Goal: Task Accomplishment & Management: Complete application form

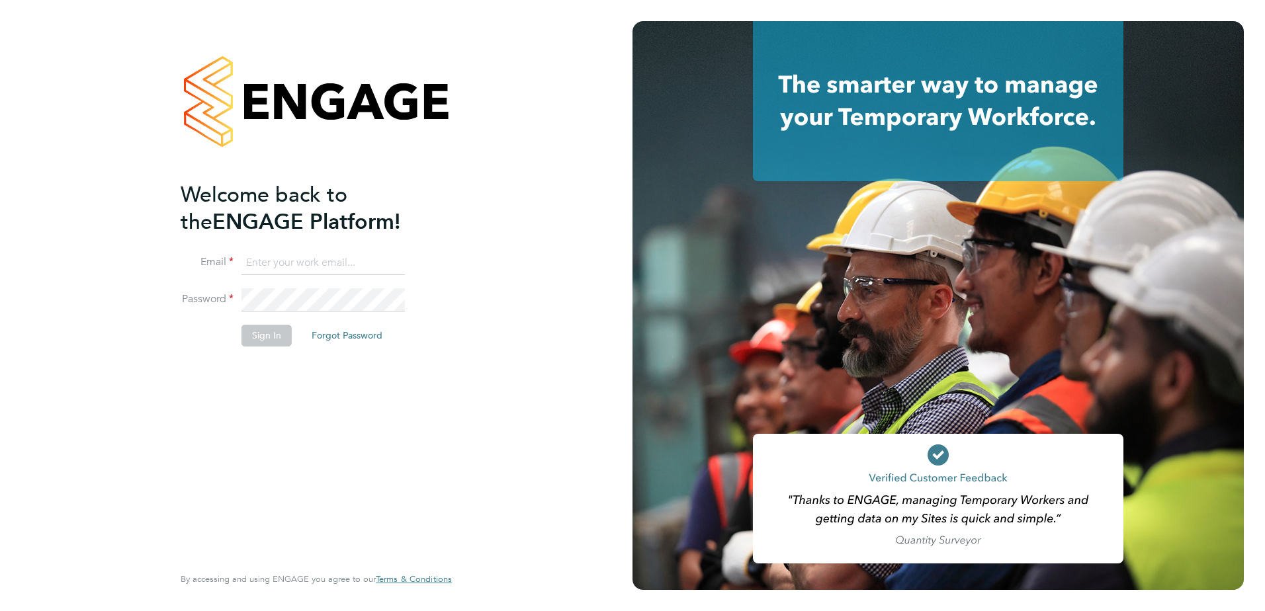
type input "[EMAIL_ADDRESS][PERSON_NAME][DOMAIN_NAME]"
drag, startPoint x: 374, startPoint y: 450, endPoint x: 235, endPoint y: 351, distance: 170.7
click at [368, 447] on div "Welcome back to the ENGAGE Platform! Email [EMAIL_ADDRESS][PERSON_NAME][DOMAIN_…" at bounding box center [310, 371] width 258 height 381
click at [261, 329] on button "Sign In" at bounding box center [266, 335] width 50 height 21
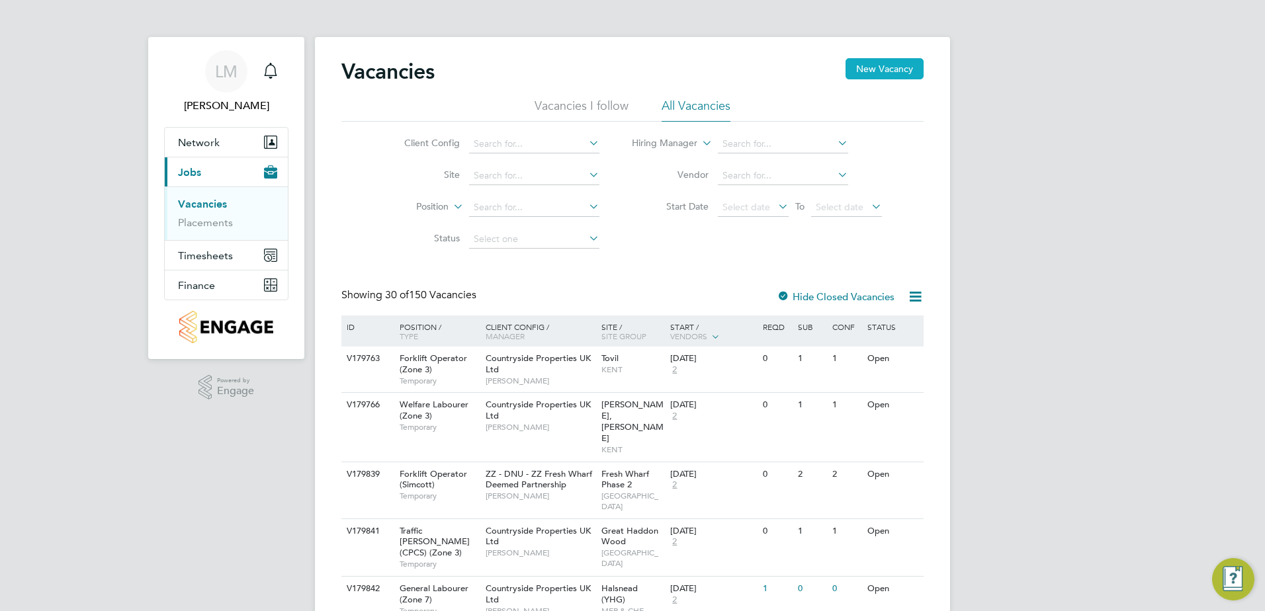
click at [914, 73] on button "New Vacancy" at bounding box center [884, 68] width 78 height 21
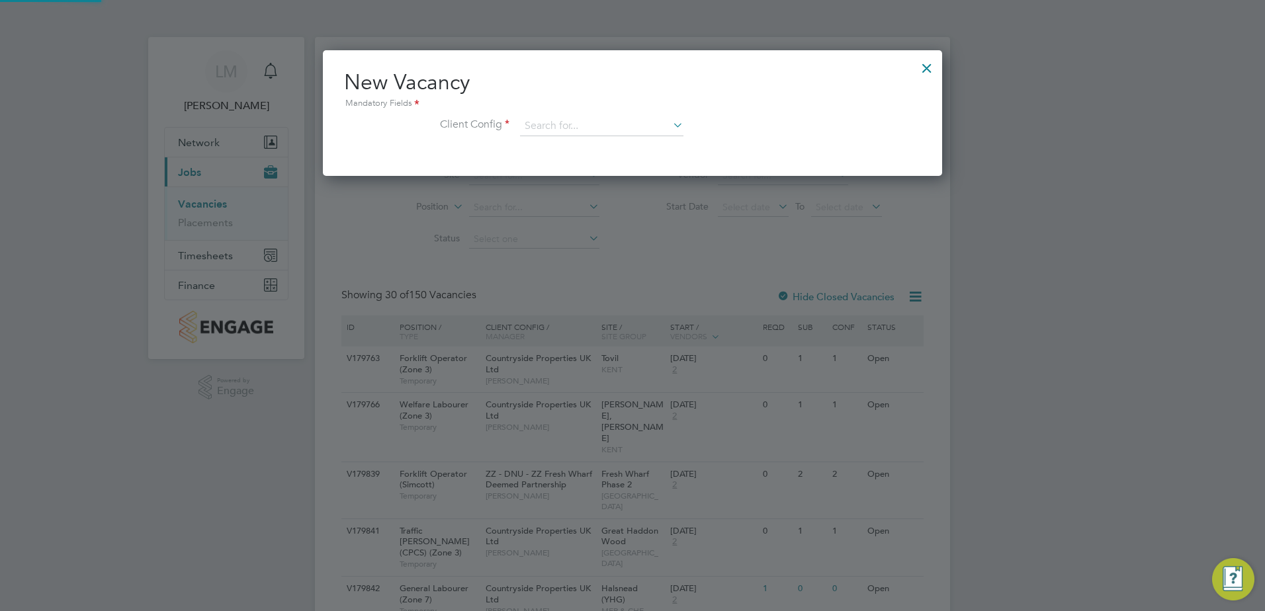
scroll to position [126, 620]
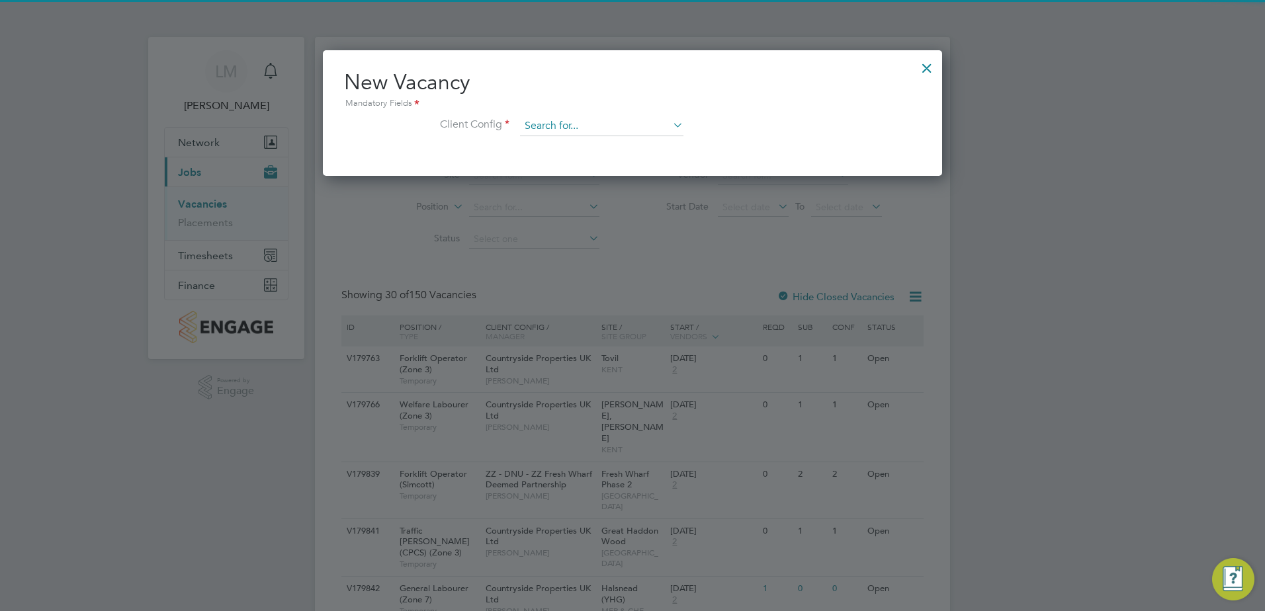
click at [619, 126] on input at bounding box center [601, 126] width 163 height 20
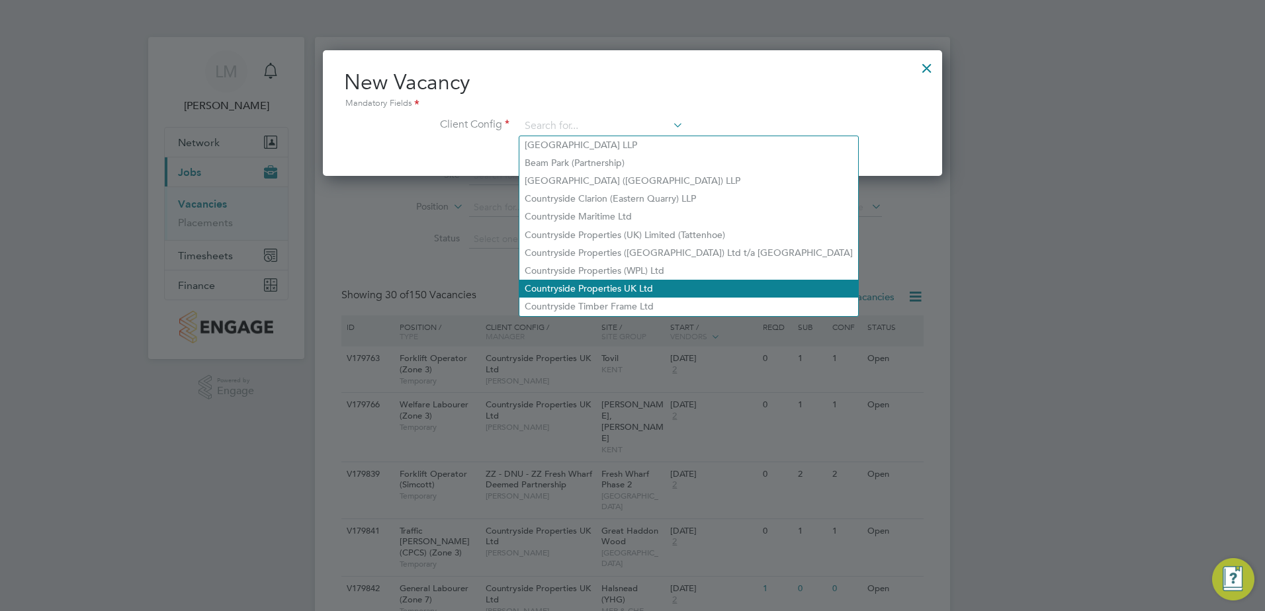
click at [681, 282] on li "Countryside Properties UK Ltd" at bounding box center [688, 289] width 339 height 18
type input "Countryside Properties UK Ltd"
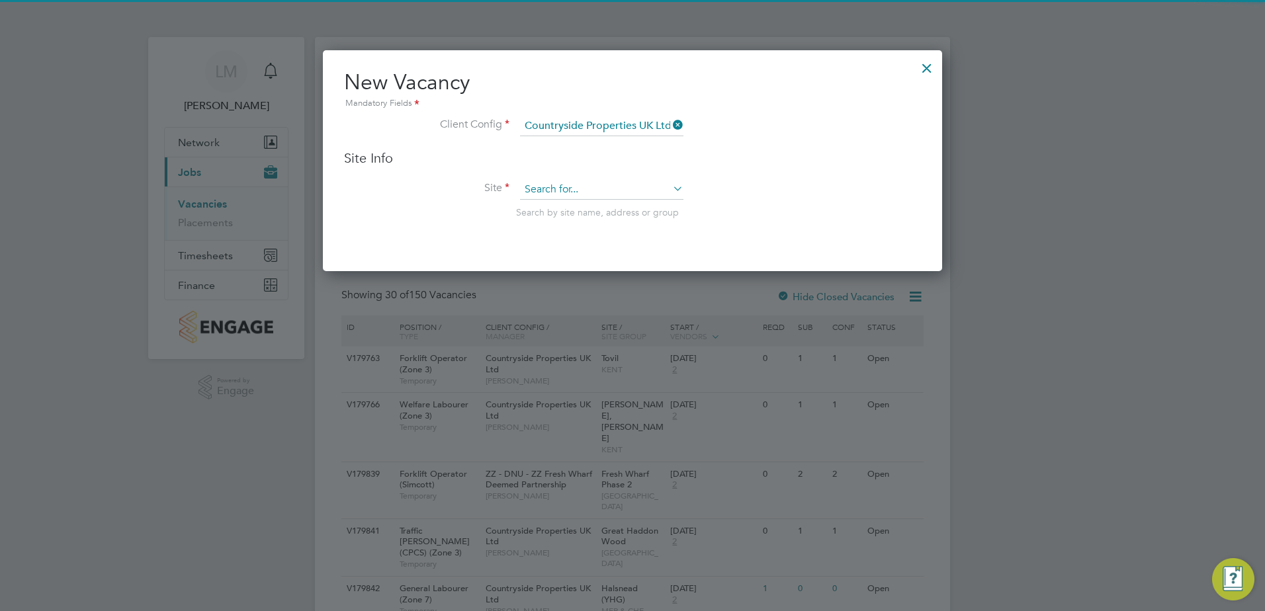
click at [595, 185] on input at bounding box center [601, 190] width 163 height 20
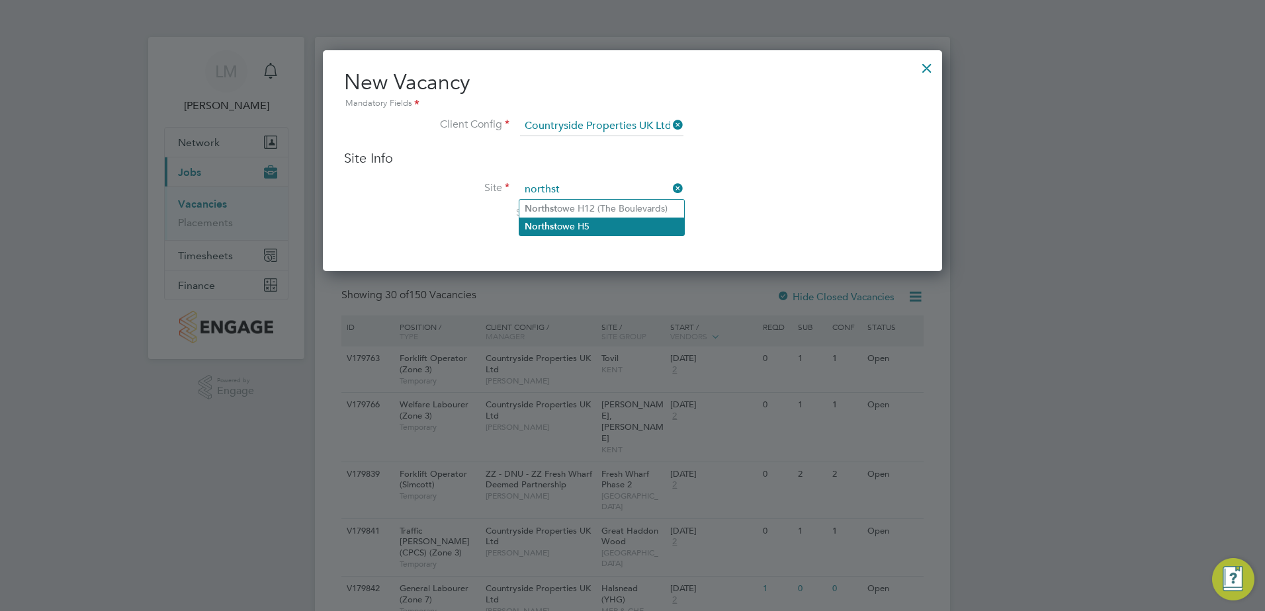
click at [611, 226] on li "Northst owe H5" at bounding box center [601, 227] width 165 height 18
type input "Northstowe H5"
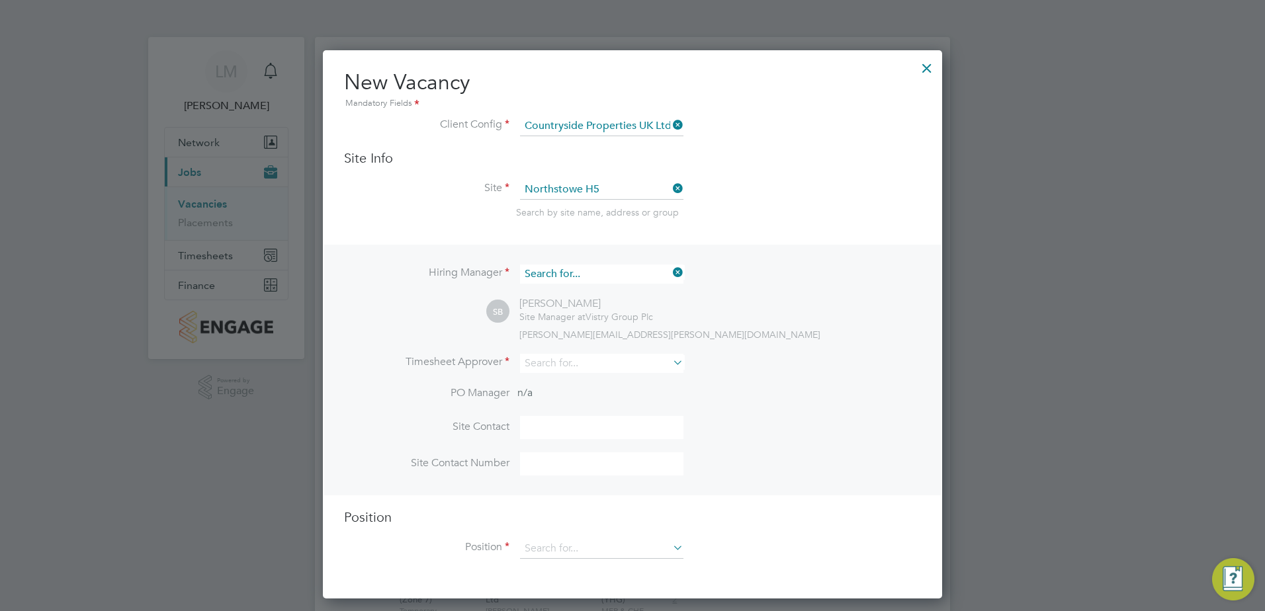
scroll to position [492, 620]
click at [622, 275] on input at bounding box center [601, 274] width 163 height 19
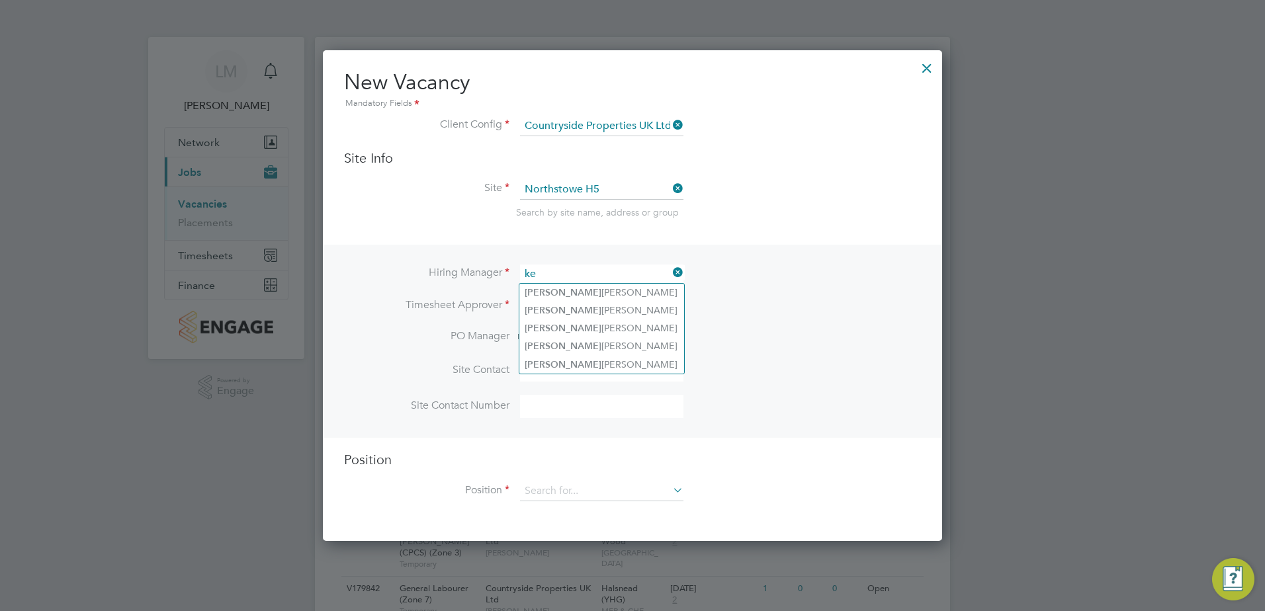
type input "k"
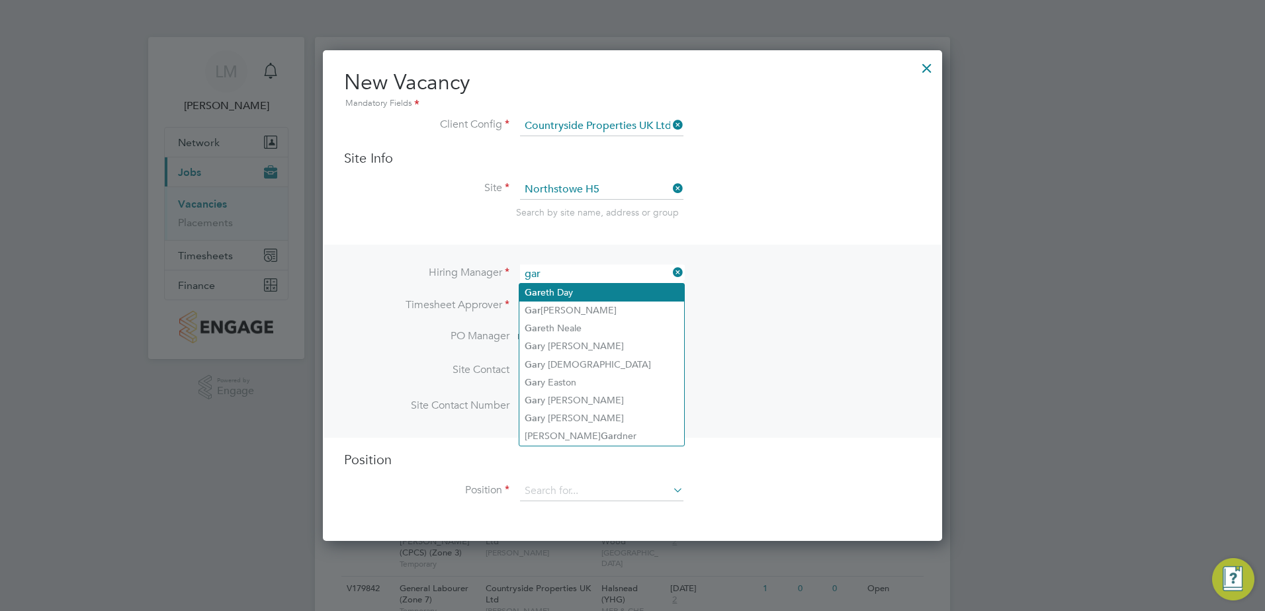
click at [624, 286] on li "Gar eth Day" at bounding box center [601, 293] width 165 height 18
type input "Gareth Day"
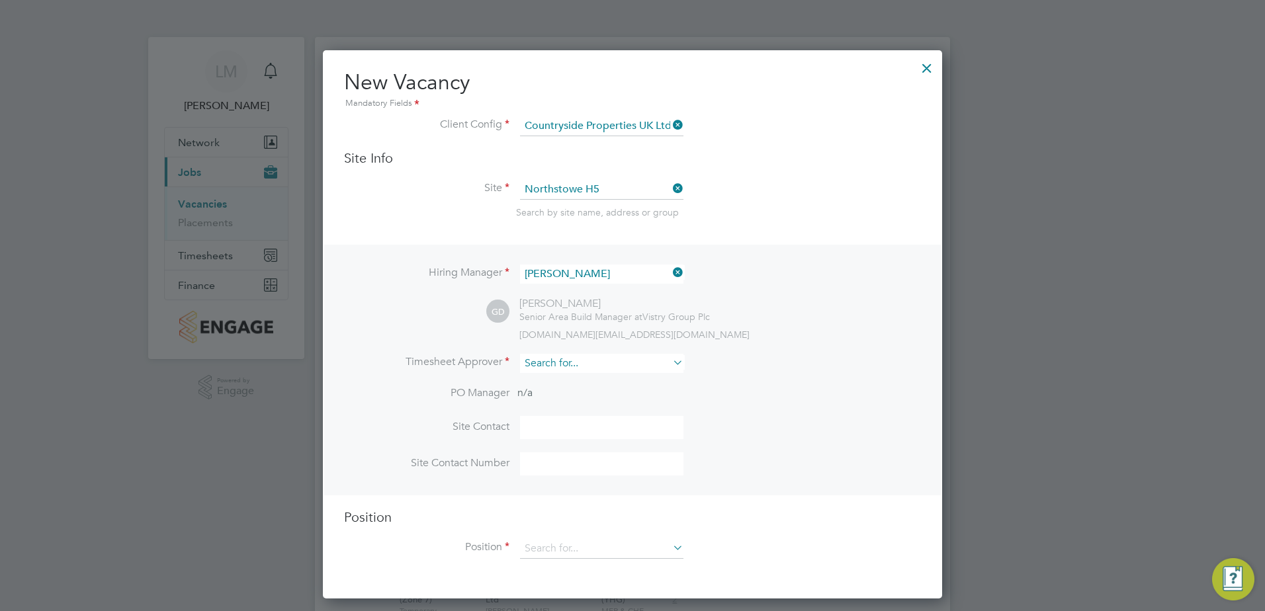
click at [575, 362] on input at bounding box center [601, 363] width 163 height 19
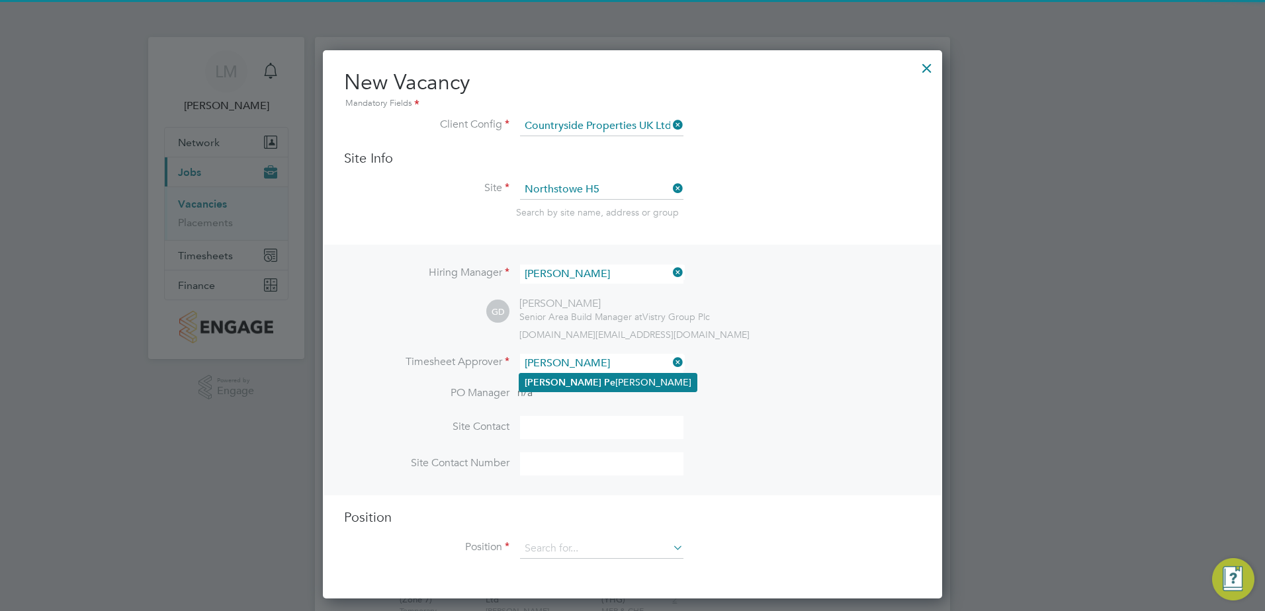
click at [589, 383] on li "Andy Pe arce" at bounding box center [607, 383] width 177 height 18
type input "Andy Pearce"
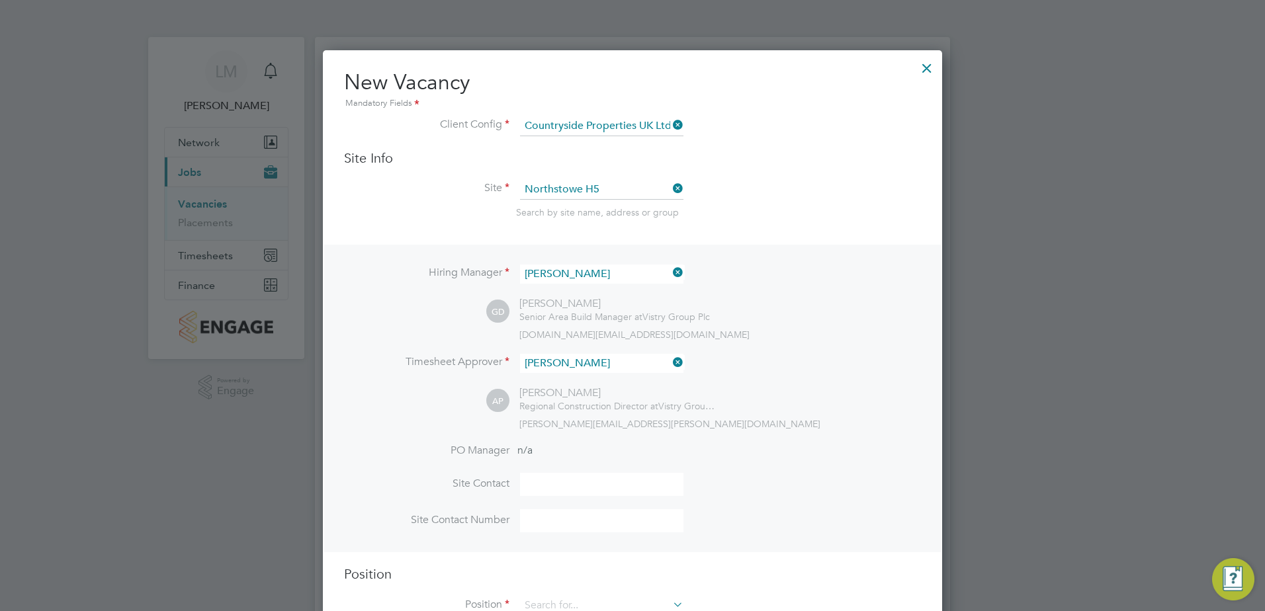
click at [589, 484] on input at bounding box center [601, 484] width 163 height 23
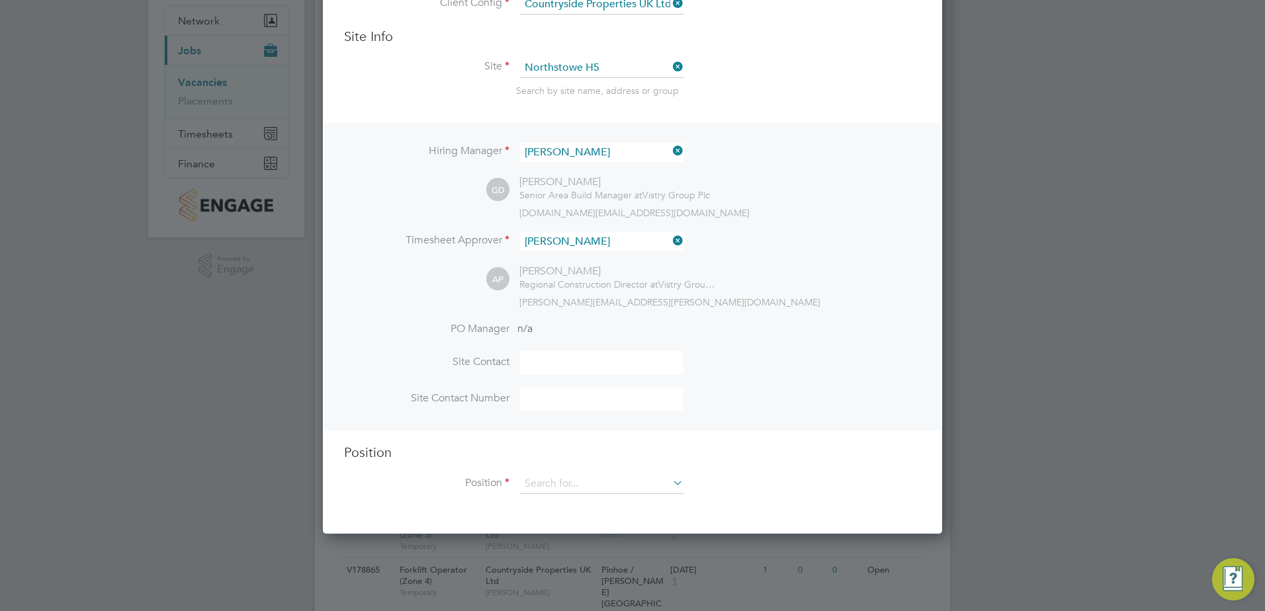
scroll to position [132, 0]
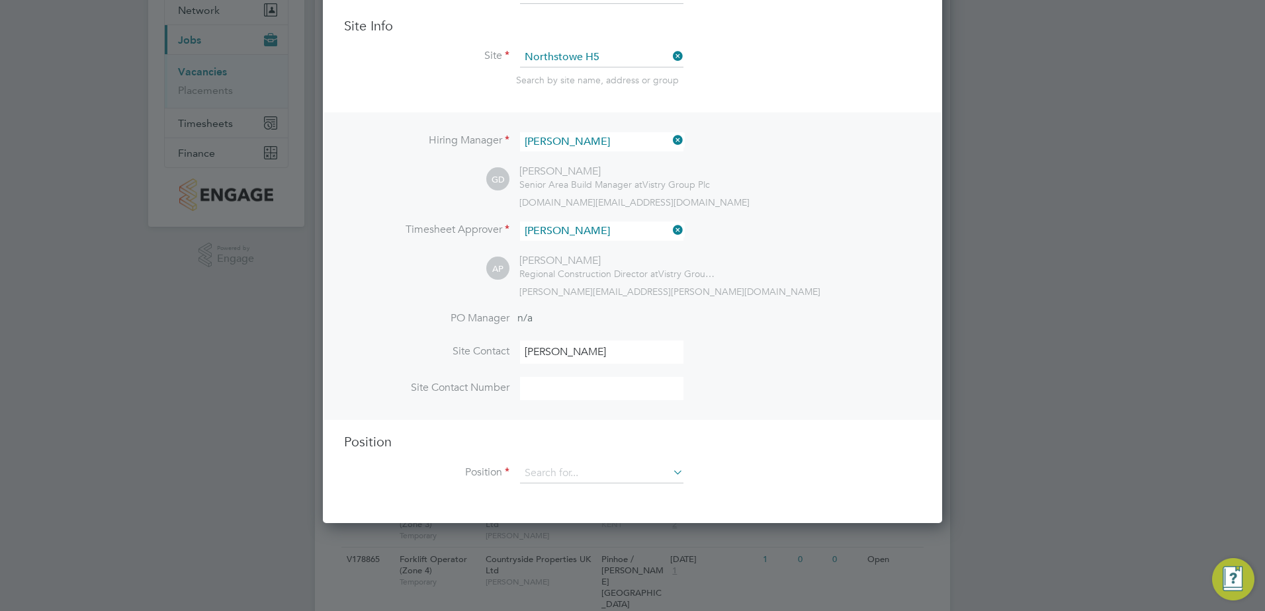
type input "Kevin Francis"
drag, startPoint x: 601, startPoint y: 372, endPoint x: 598, endPoint y: 379, distance: 7.7
click at [601, 372] on li "Site Contact Kevin Francis" at bounding box center [632, 359] width 577 height 36
click at [593, 386] on input at bounding box center [601, 388] width 163 height 23
paste input "07484044921"
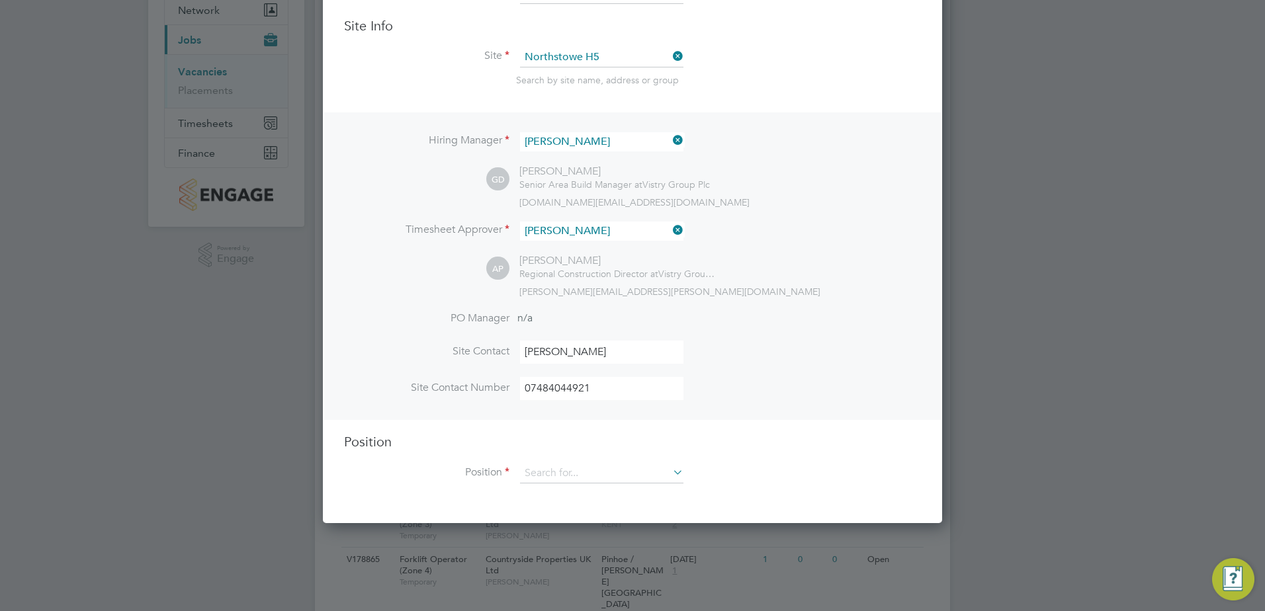
type input "07484044921"
click at [619, 487] on li "Position" at bounding box center [632, 480] width 577 height 33
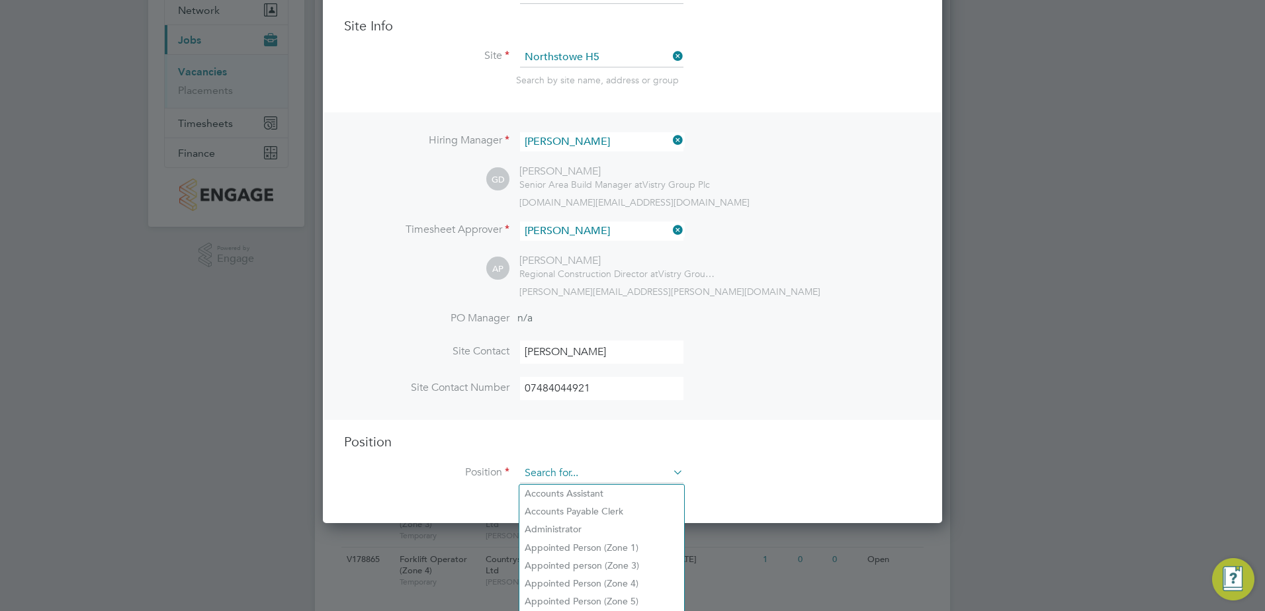
click at [618, 478] on input at bounding box center [601, 474] width 163 height 20
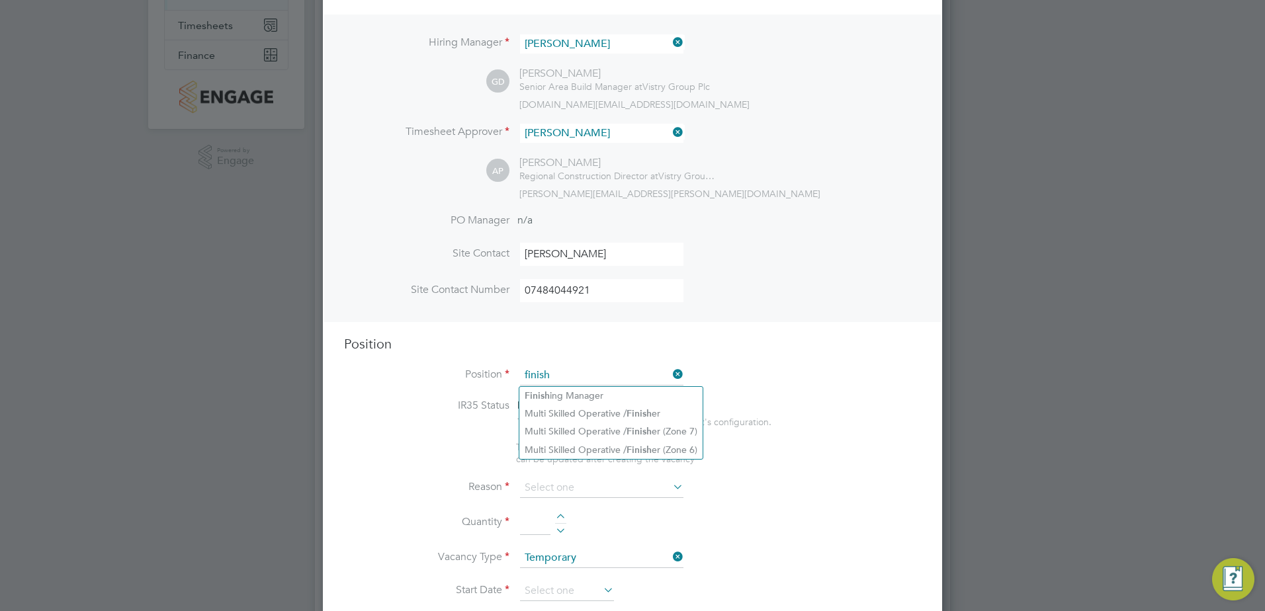
scroll to position [265, 0]
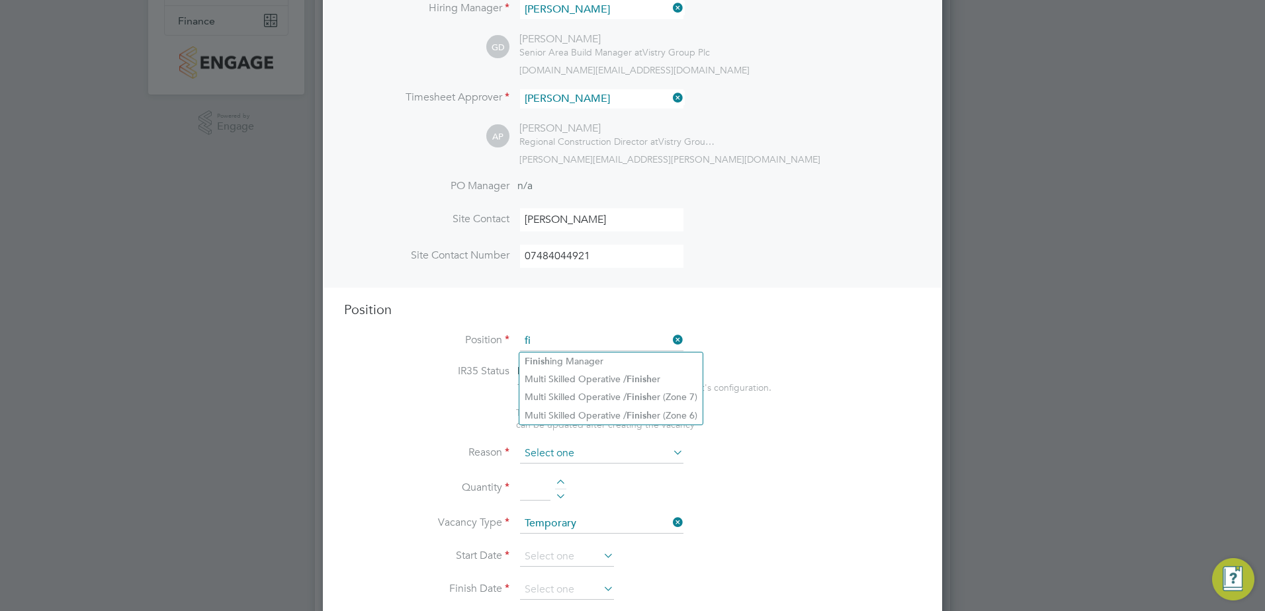
type input "f"
click at [642, 374] on b "Finis" at bounding box center [636, 379] width 20 height 11
type input "Multi Skilled Operative / Finisher"
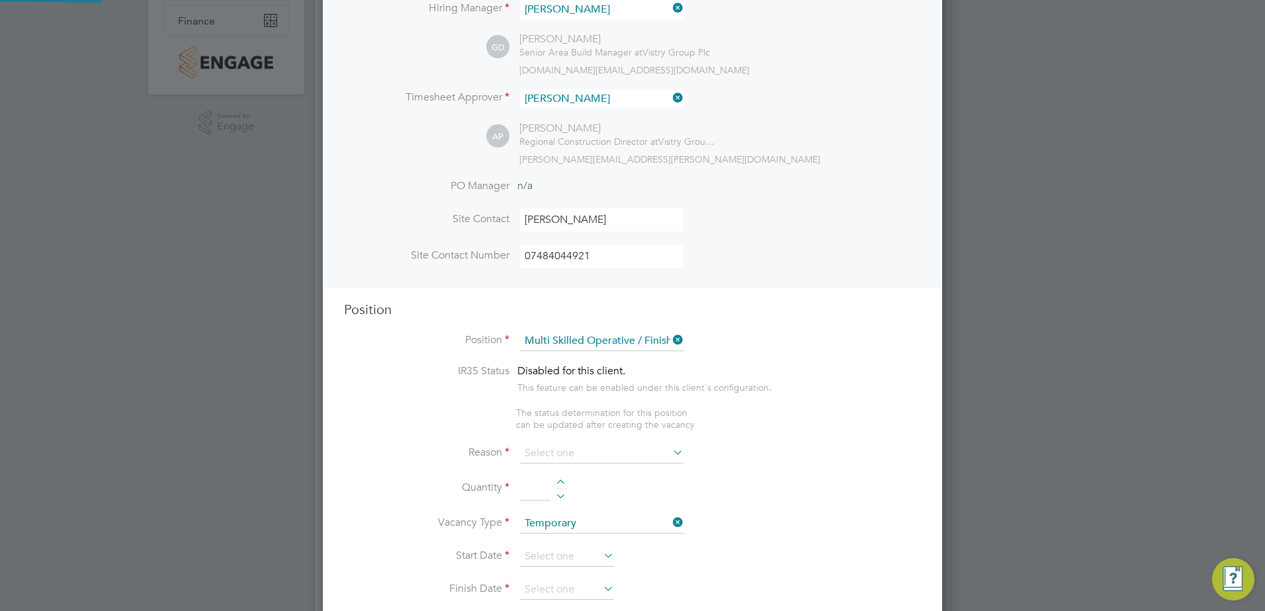
type textarea "• Prepares schedules of defects and ensures completion in accordance with progr…"
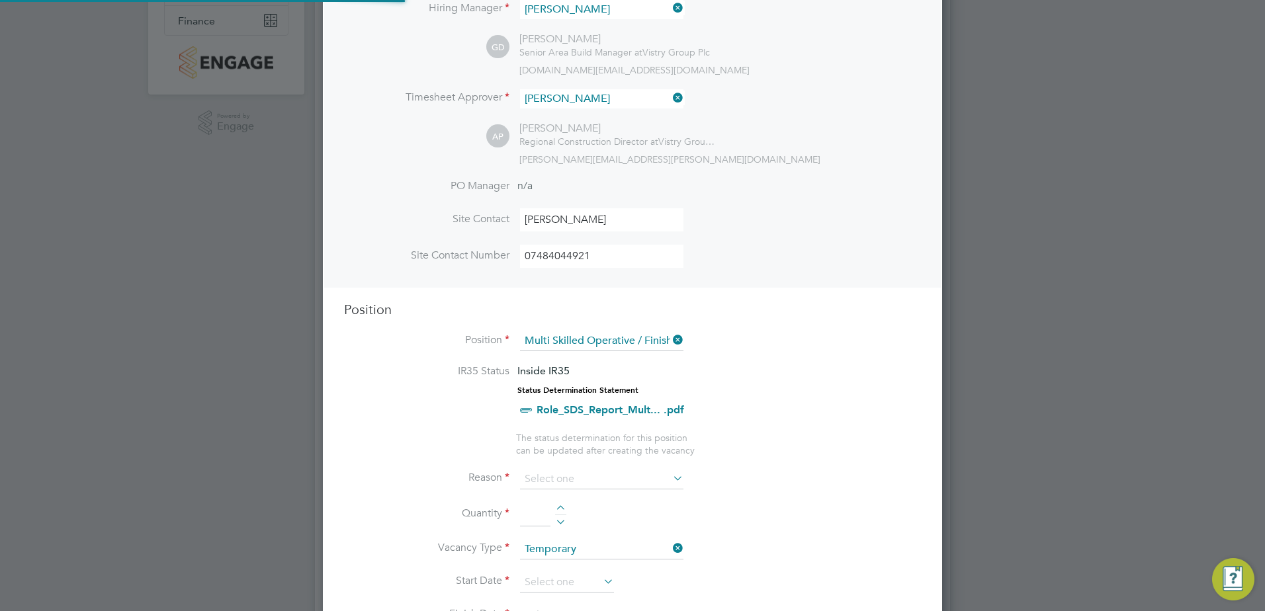
scroll to position [39, 69]
click at [785, 414] on li "IR35 Status Inside IR35 Status Determination Statement Role_SDS_Report_Mult... …" at bounding box center [632, 397] width 577 height 67
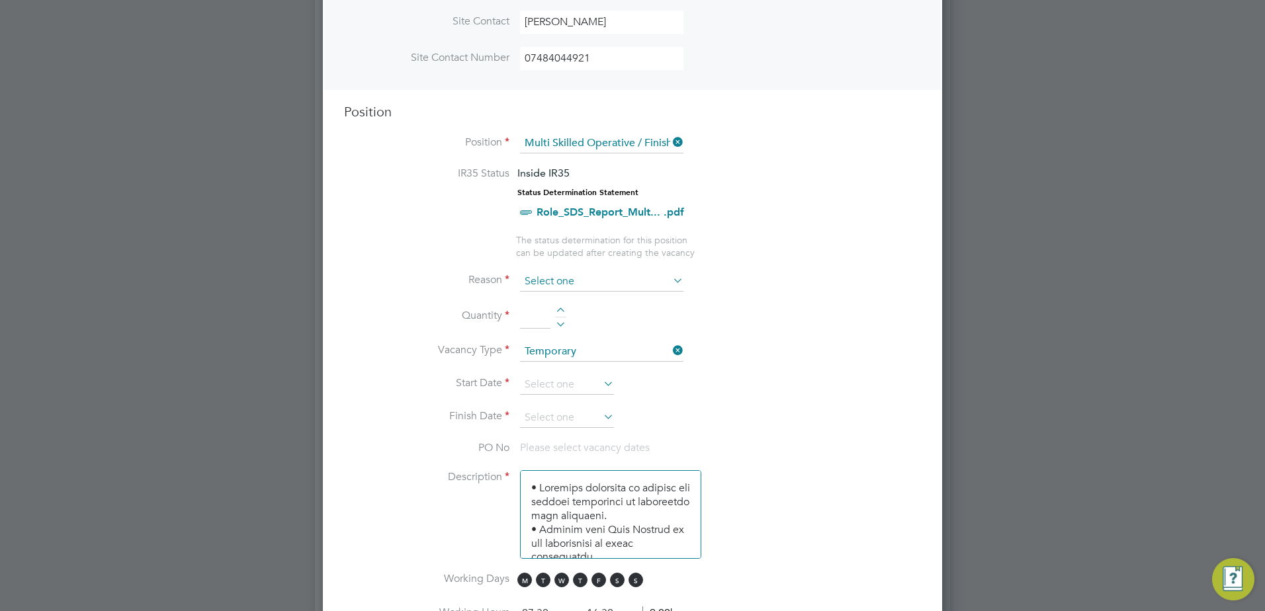
scroll to position [463, 0]
click at [614, 277] on input at bounding box center [601, 281] width 163 height 20
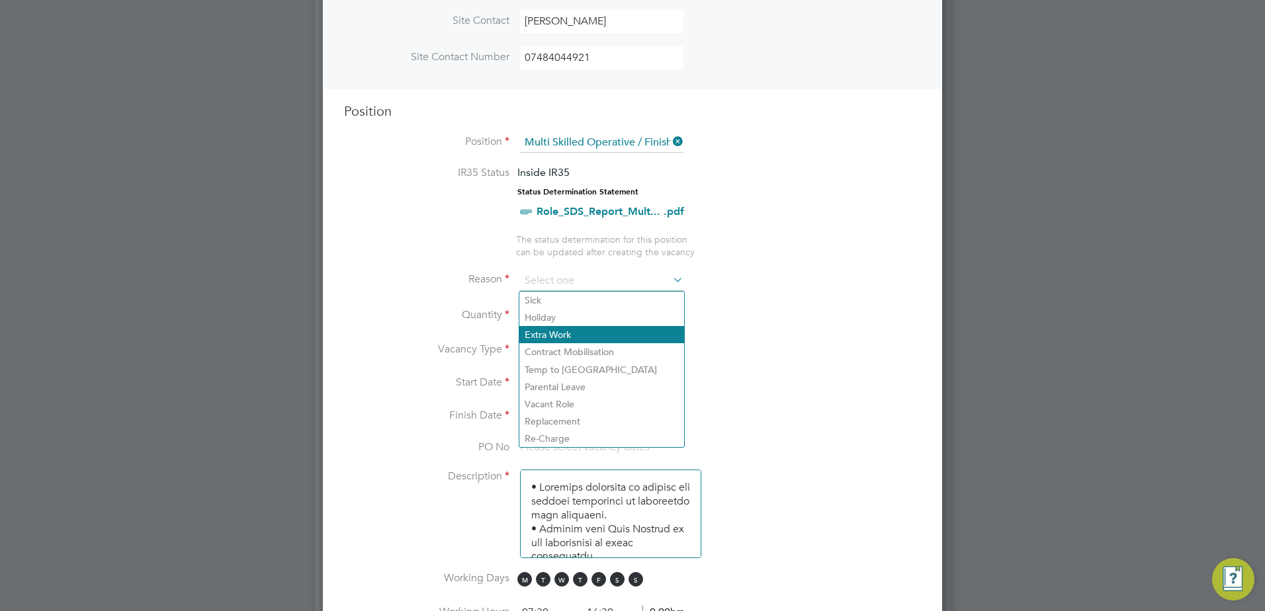
click at [602, 335] on li "Extra Work" at bounding box center [601, 334] width 165 height 17
type input "Extra Work"
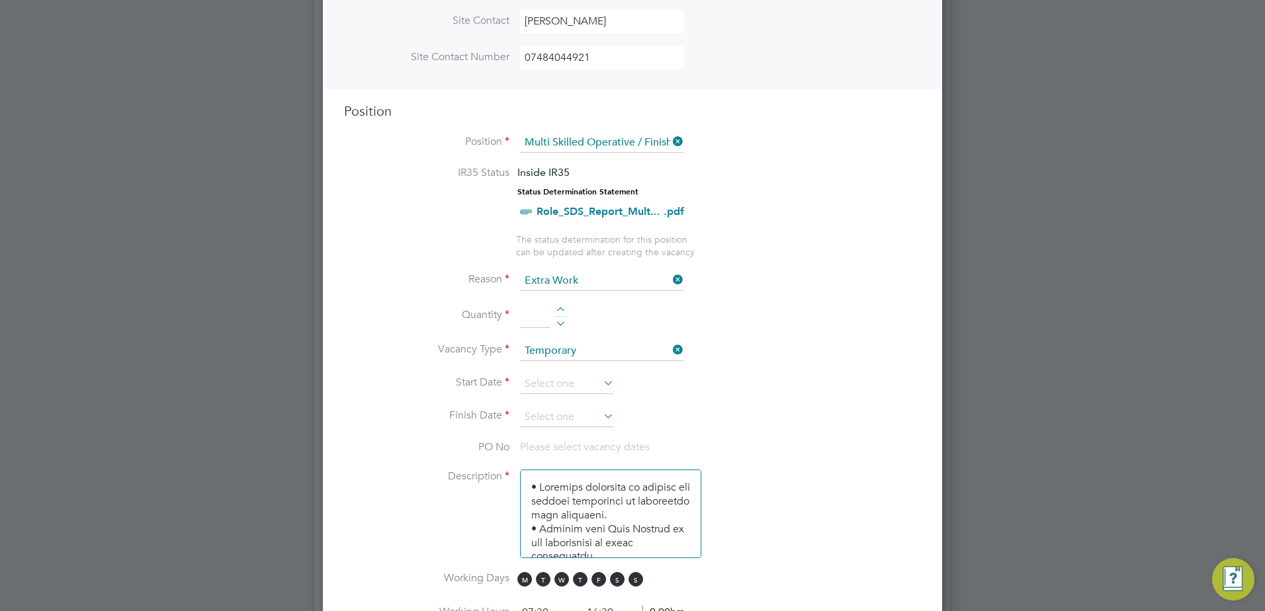
click at [563, 308] on div at bounding box center [560, 311] width 11 height 9
type input "1"
click at [579, 384] on input at bounding box center [567, 384] width 94 height 20
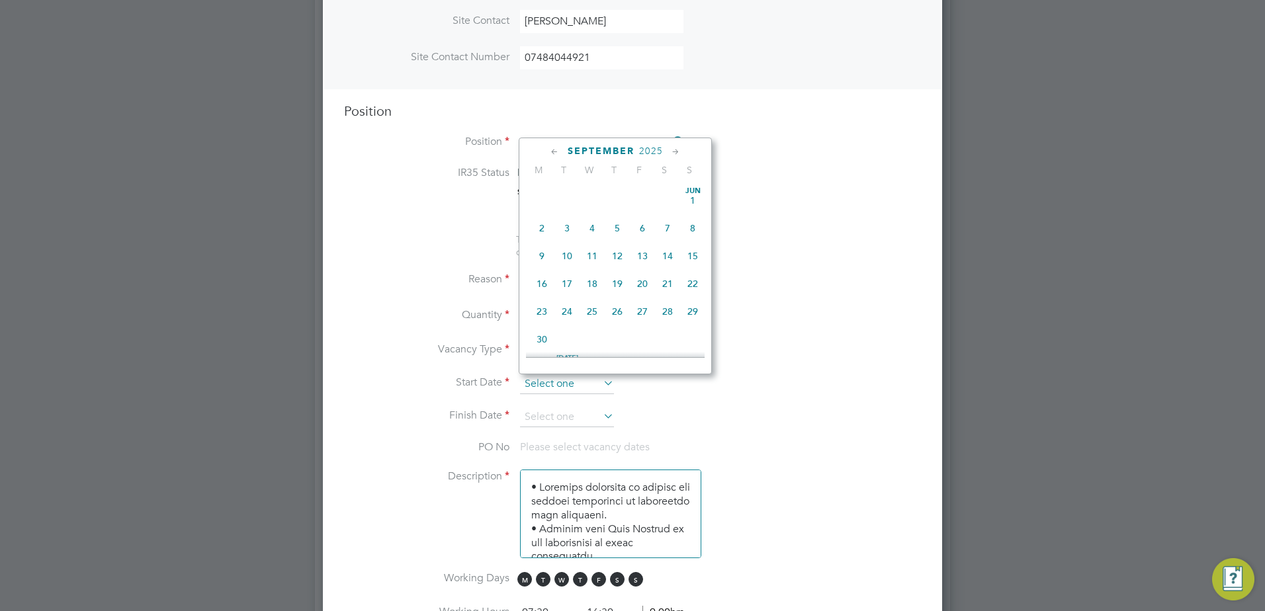
scroll to position [401, 0]
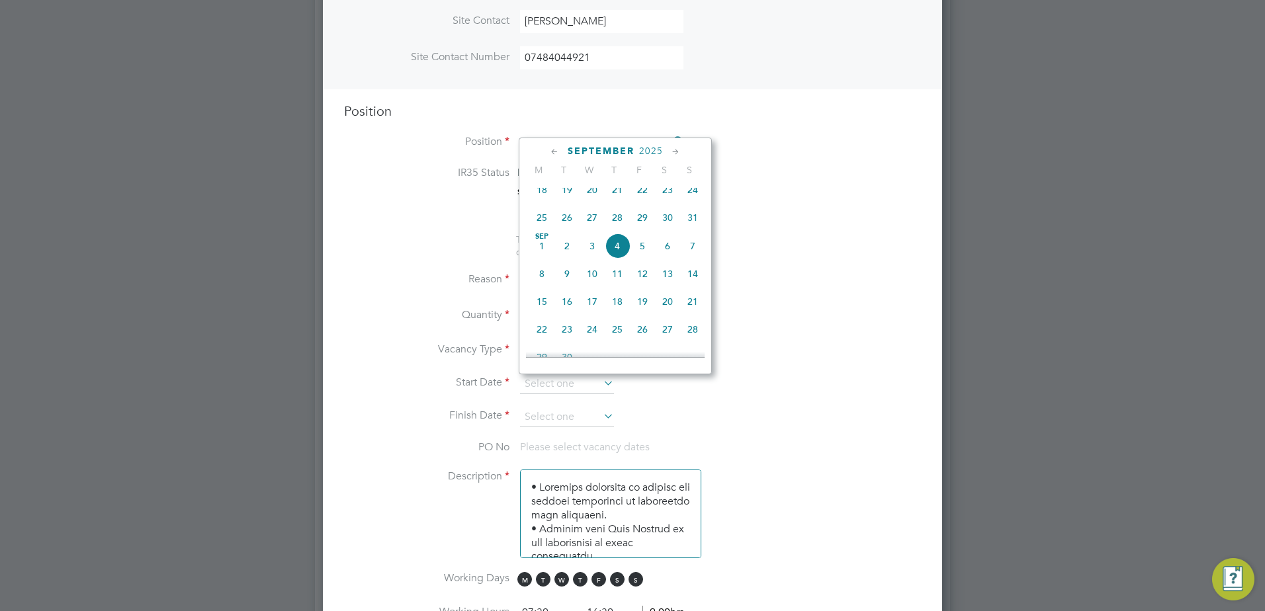
click at [538, 280] on span "8" at bounding box center [541, 273] width 25 height 25
type input "08 Sep 2025"
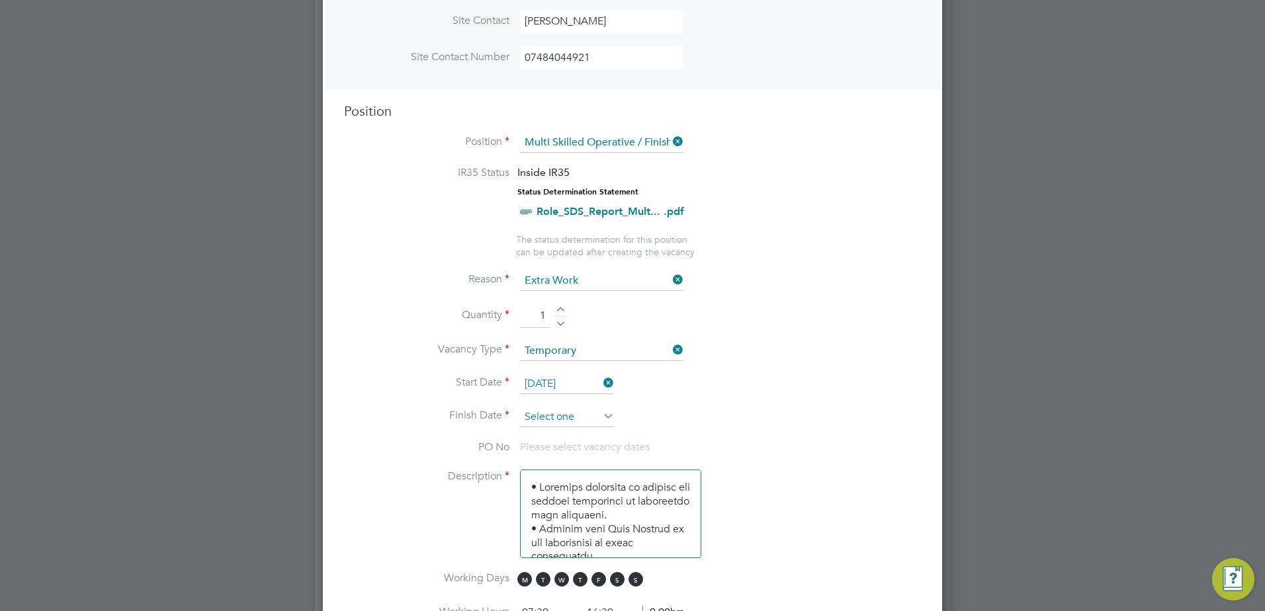
click at [557, 416] on input at bounding box center [567, 417] width 94 height 20
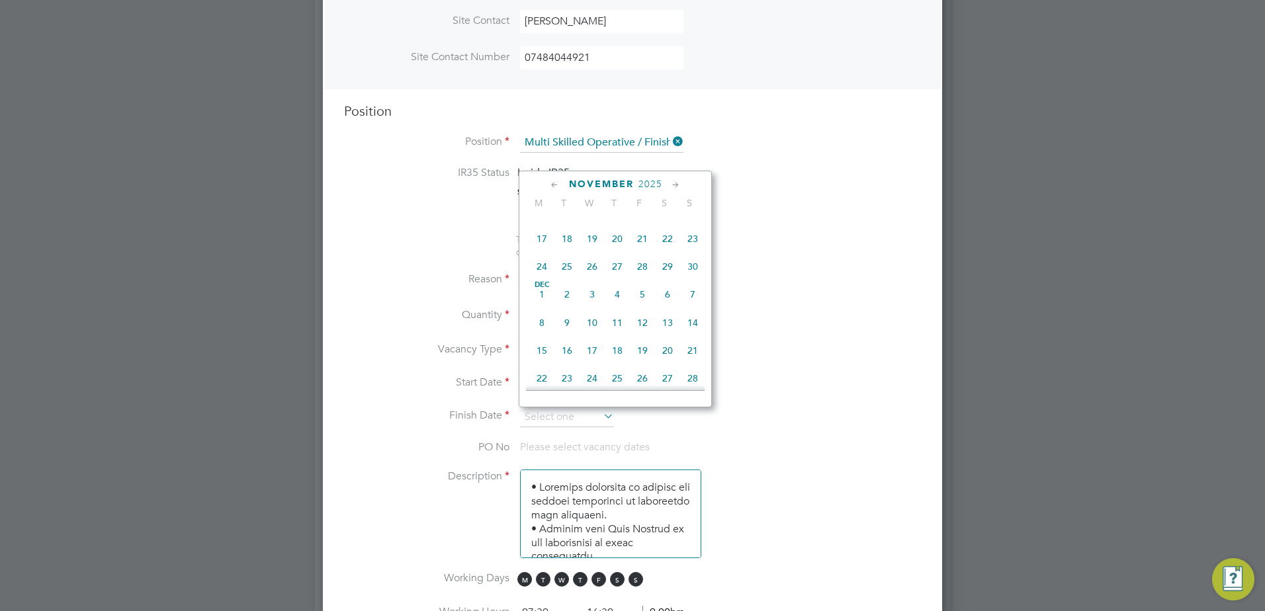
scroll to position [803, 0]
click at [648, 280] on span "28" at bounding box center [642, 267] width 25 height 25
type input "28 Nov 2025"
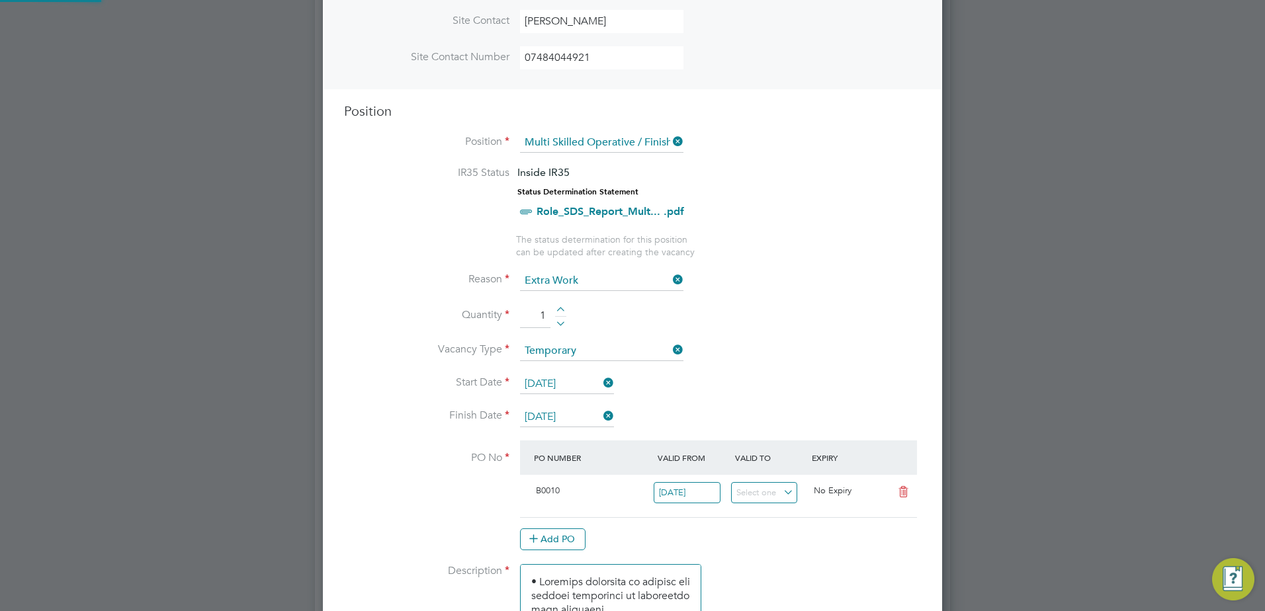
scroll to position [22, 124]
click at [860, 345] on li "Vacancy Type Temporary" at bounding box center [632, 357] width 577 height 33
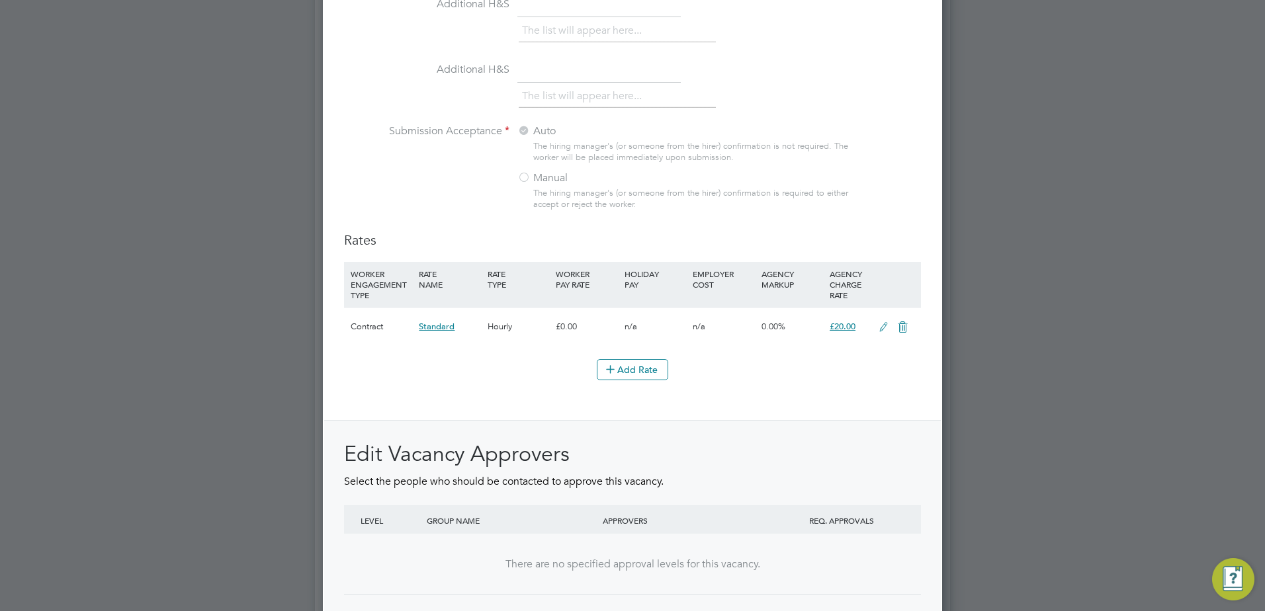
scroll to position [1436, 0]
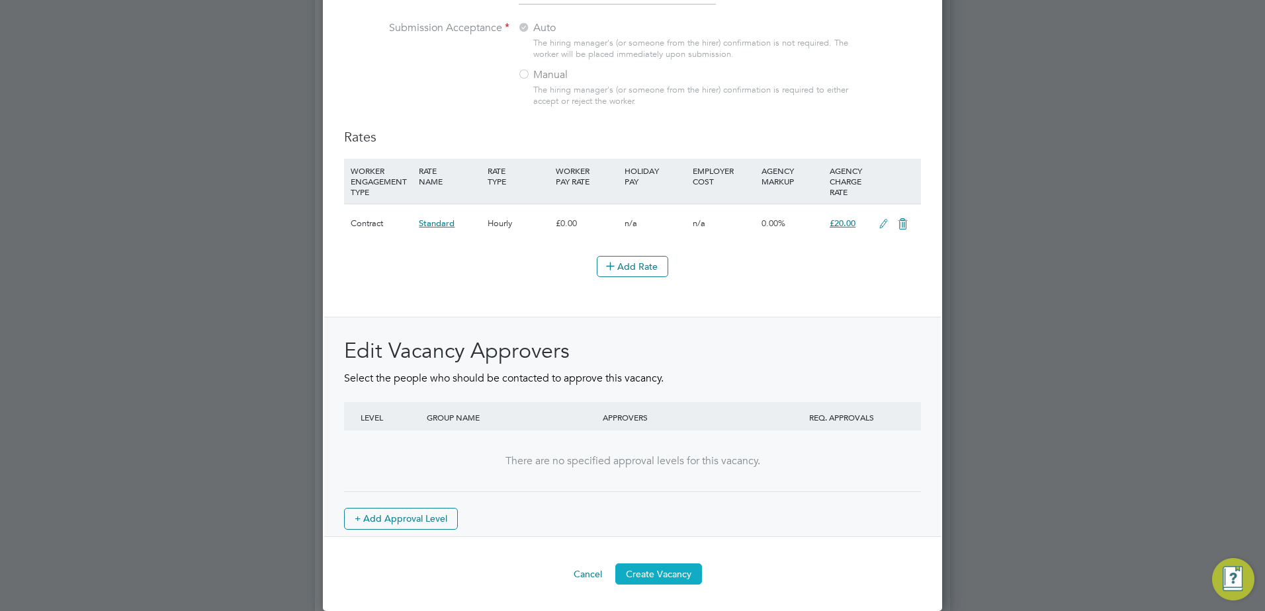
click at [660, 569] on button "Create Vacancy" at bounding box center [658, 574] width 87 height 21
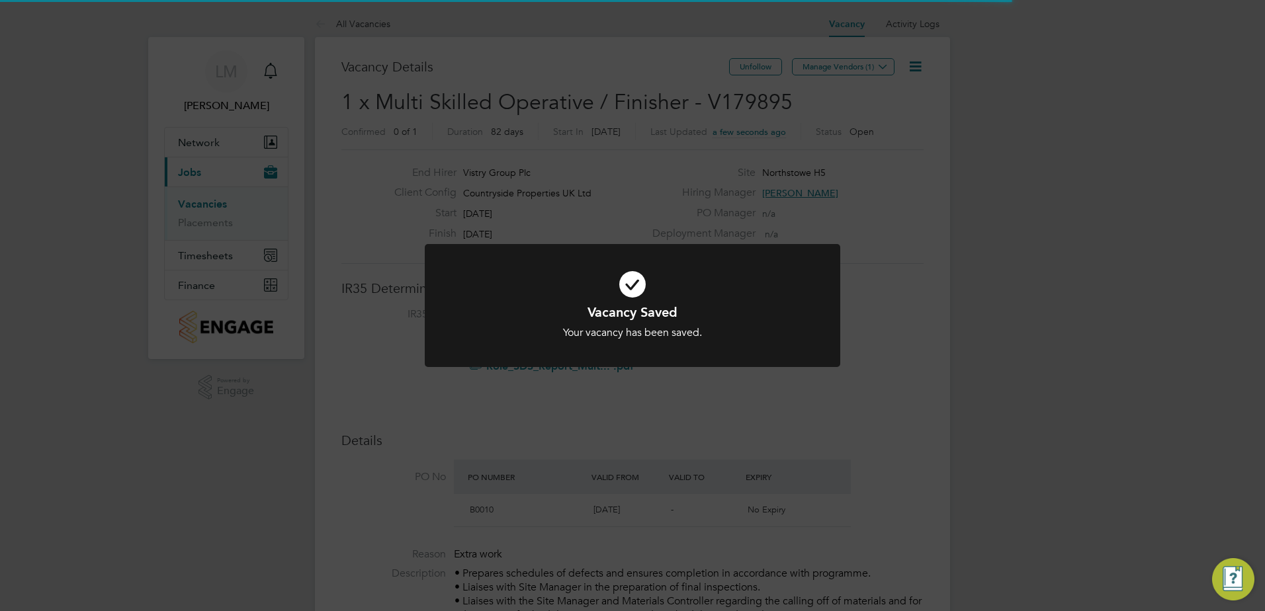
scroll to position [39, 93]
click at [739, 311] on h1 "Vacancy Saved" at bounding box center [632, 312] width 344 height 17
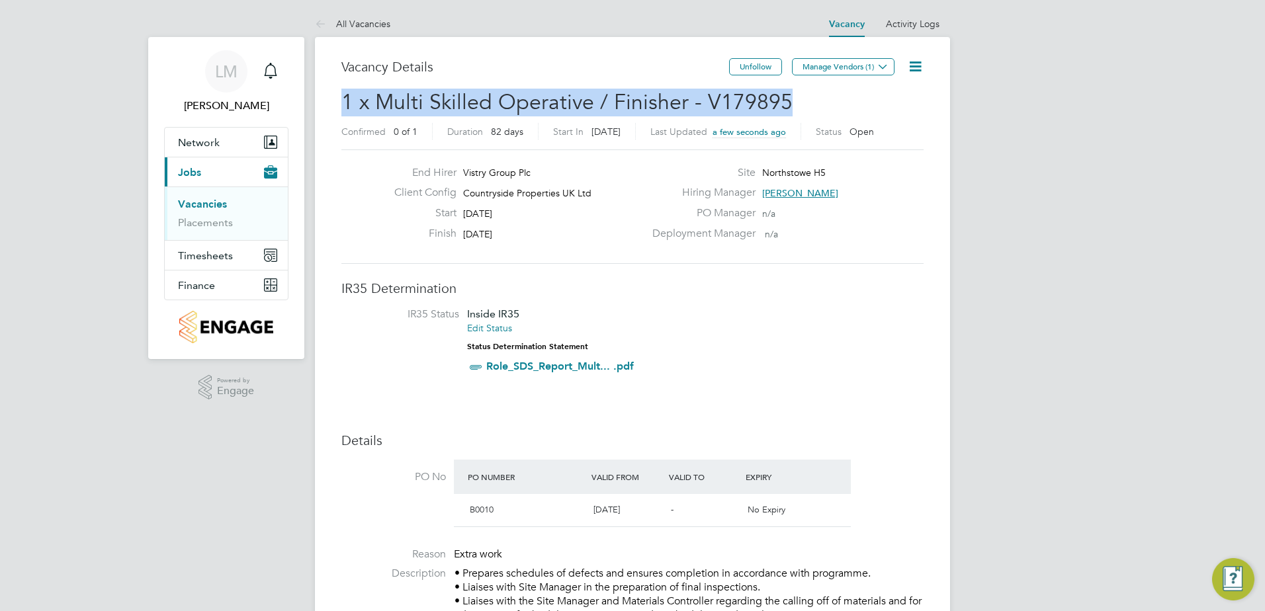
drag, startPoint x: 796, startPoint y: 104, endPoint x: 342, endPoint y: 103, distance: 453.7
click at [342, 103] on h2 "1 x Multi Skilled Operative / Finisher - V179895 Confirmed 0 of 1 Duration 82 d…" at bounding box center [632, 117] width 582 height 56
copy span "1 x Multi Skilled Operative / Finisher - V179895"
click at [833, 70] on button "Manage Vendors (1)" at bounding box center [843, 66] width 103 height 17
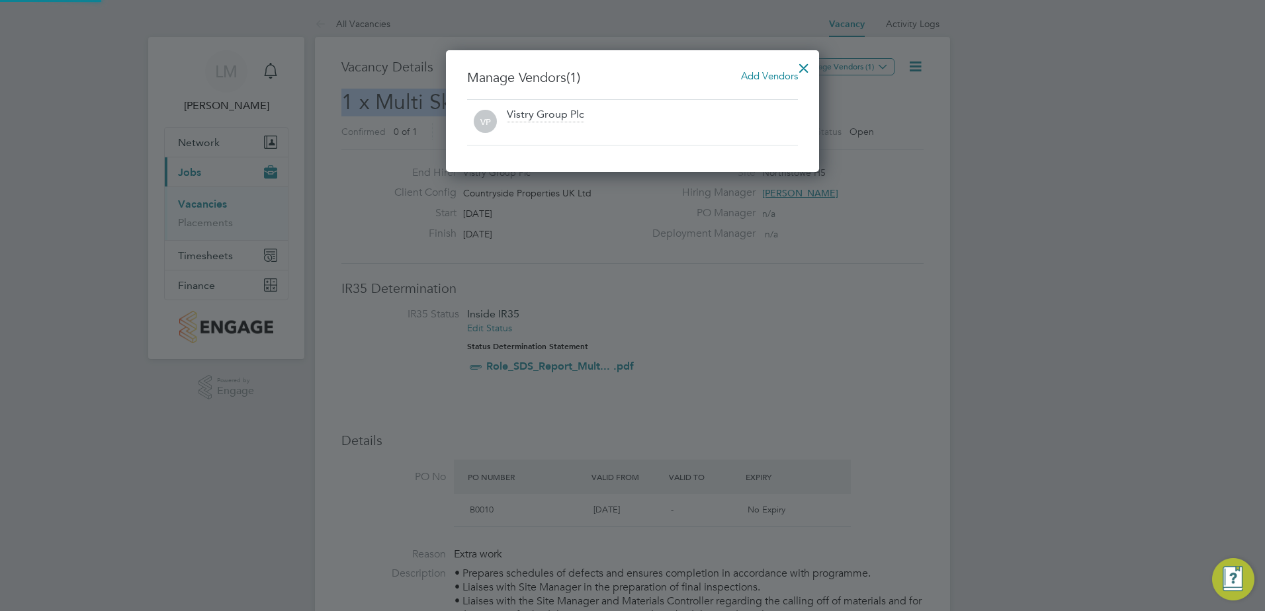
scroll to position [122, 374]
click at [769, 71] on span "Add Vendors" at bounding box center [769, 75] width 57 height 13
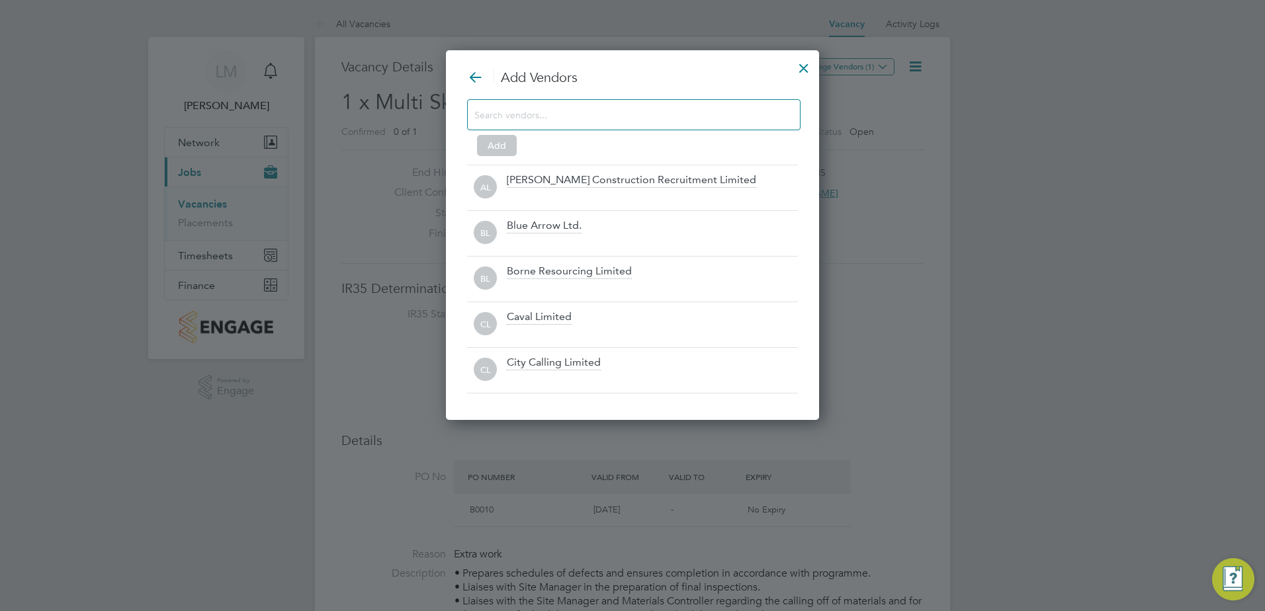
click at [715, 124] on div at bounding box center [633, 114] width 333 height 31
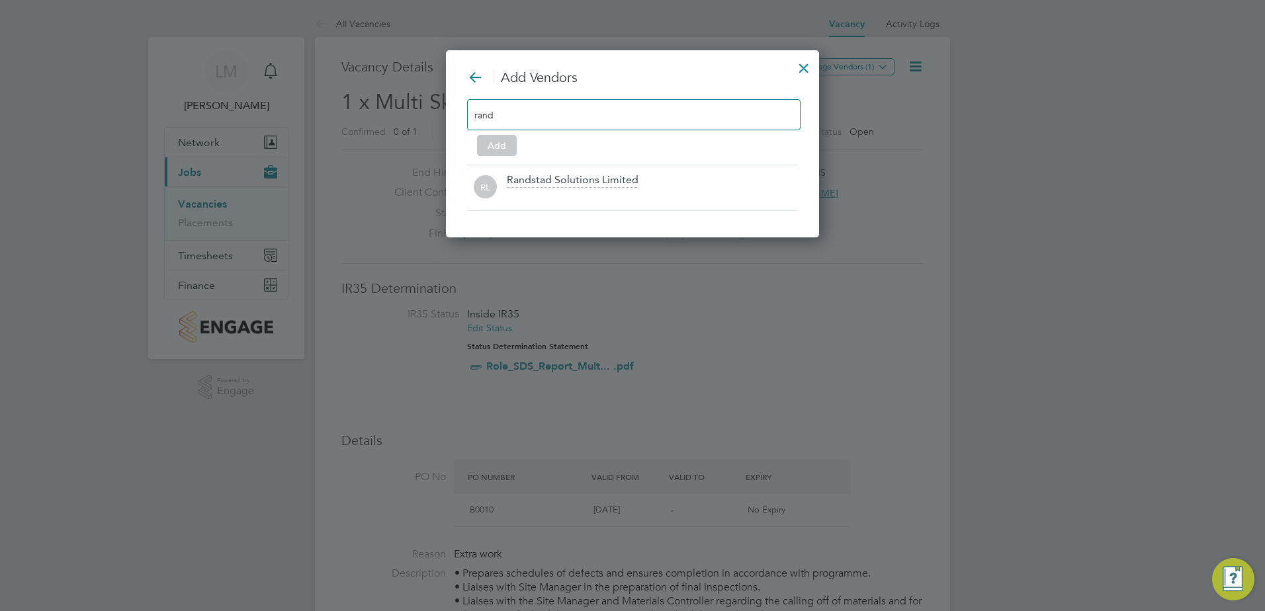
type input "rand"
click at [676, 183] on div "Randstad Solutions Limited" at bounding box center [652, 187] width 291 height 29
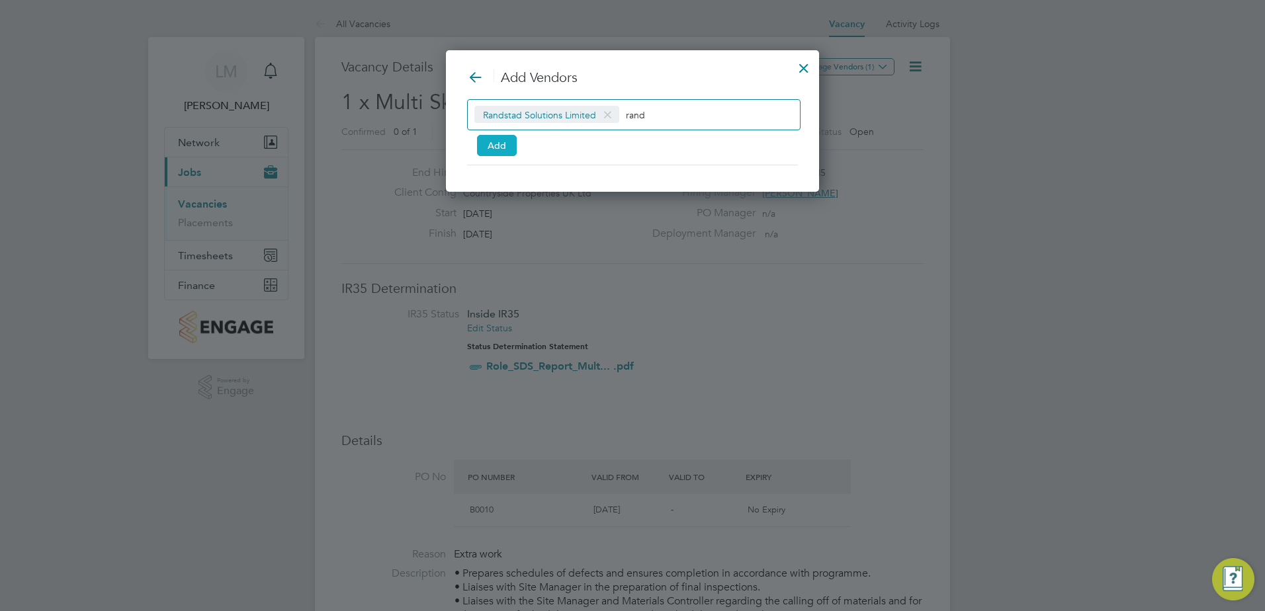
click at [489, 148] on button "Add" at bounding box center [497, 145] width 40 height 21
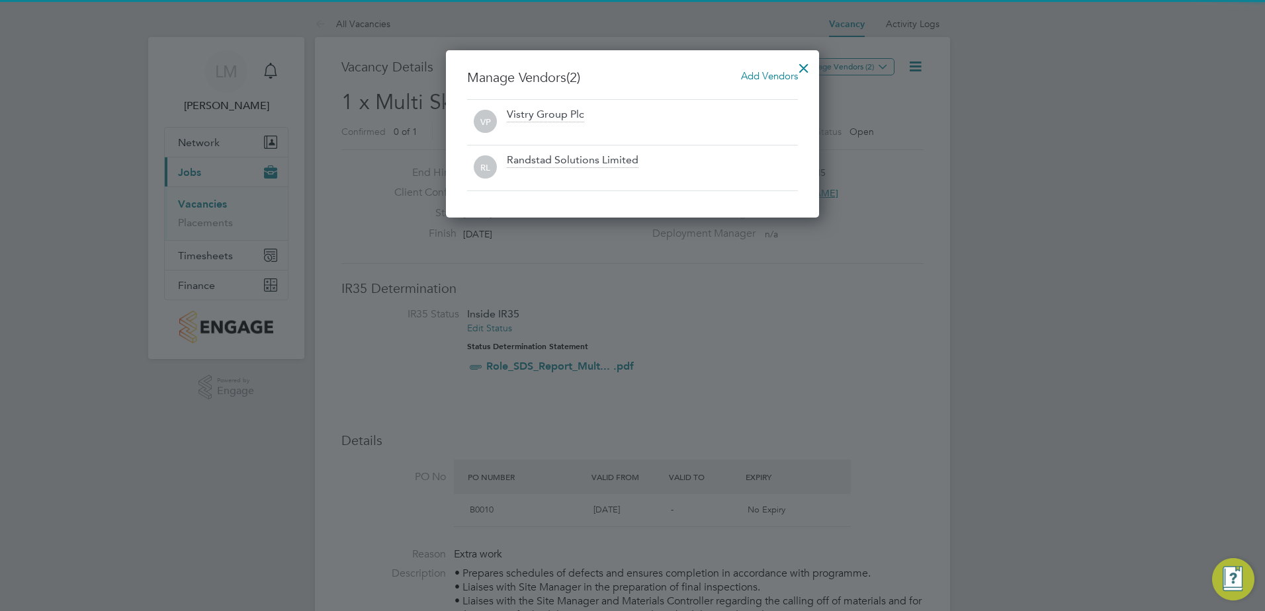
click at [798, 70] on div at bounding box center [804, 65] width 24 height 24
